Goal: Task Accomplishment & Management: Complete application form

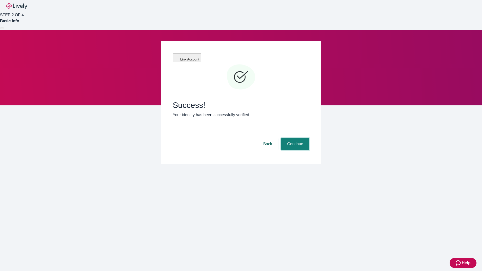
click at [294, 138] on button "Continue" at bounding box center [295, 144] width 28 height 12
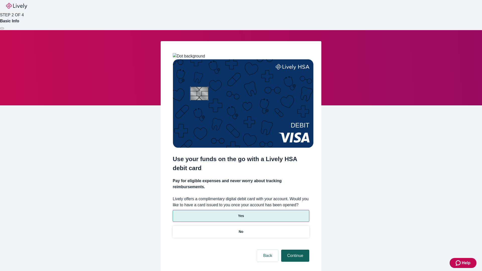
click at [241, 213] on p "Yes" at bounding box center [241, 215] width 6 height 5
click at [294, 250] on button "Continue" at bounding box center [295, 256] width 28 height 12
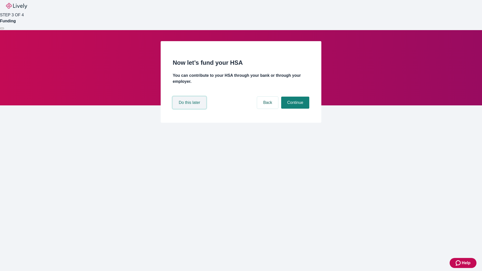
click at [190, 109] on button "Do this later" at bounding box center [189, 103] width 33 height 12
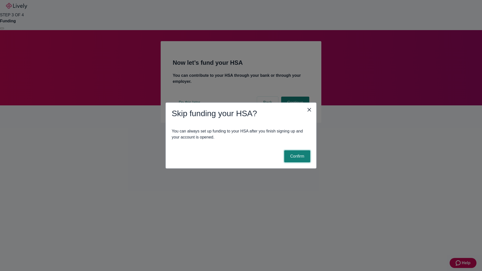
click at [296, 156] on button "Confirm" at bounding box center [297, 156] width 26 height 12
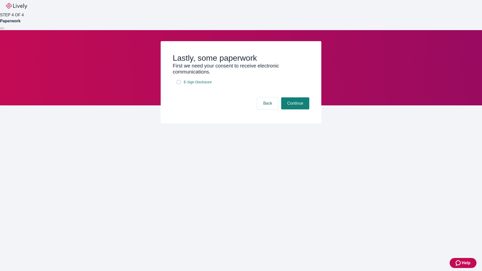
click at [179, 84] on input "E-Sign Disclosure" at bounding box center [179, 82] width 4 height 4
checkbox input "true"
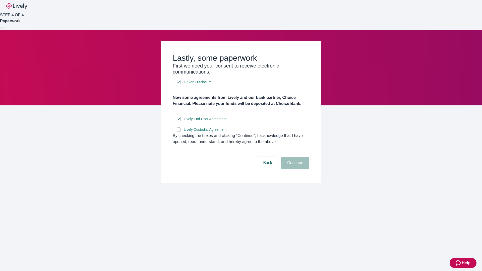
click at [179, 131] on input "Lively Custodial Agreement" at bounding box center [179, 129] width 4 height 4
checkbox input "true"
click at [294, 169] on button "Continue" at bounding box center [295, 163] width 28 height 12
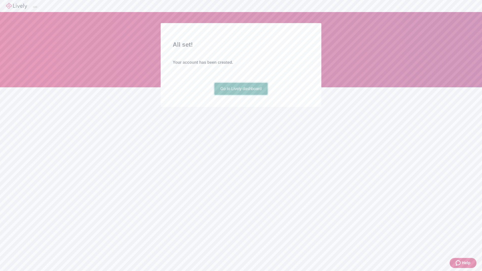
click at [241, 95] on link "Go to Lively dashboard" at bounding box center [240, 89] width 53 height 12
